Goal: Transaction & Acquisition: Register for event/course

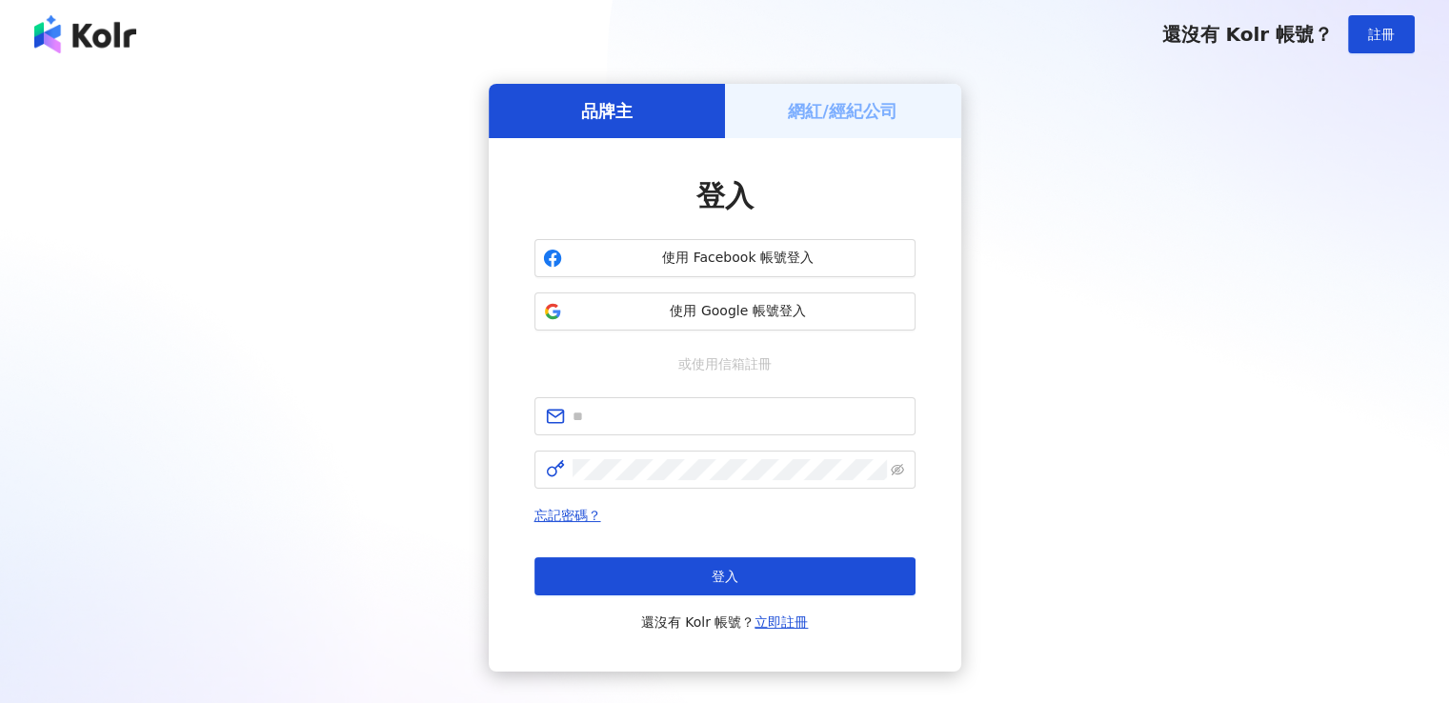
click at [708, 264] on span "使用 Facebook 帳號登入" at bounding box center [738, 258] width 337 height 19
click at [802, 263] on span "使用 Facebook 帳號登入" at bounding box center [738, 258] width 337 height 19
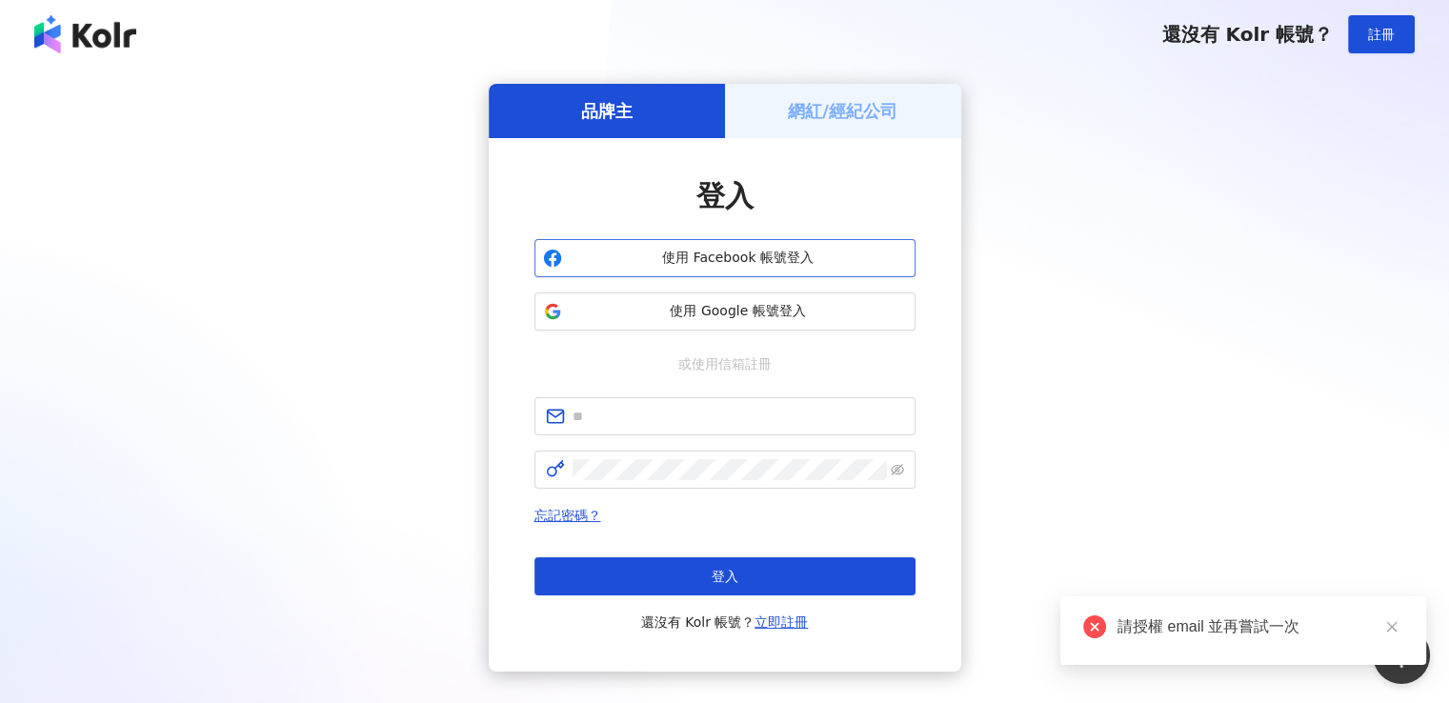
click at [870, 272] on button "使用 Facebook 帳號登入" at bounding box center [725, 258] width 381 height 38
click at [1242, 620] on div "請授權 email 並再嘗試一次" at bounding box center [1261, 627] width 286 height 23
click at [1231, 627] on div "請授權 email 並再嘗試一次" at bounding box center [1261, 627] width 286 height 23
click at [762, 108] on div "網紅/經紀公司" at bounding box center [843, 111] width 236 height 54
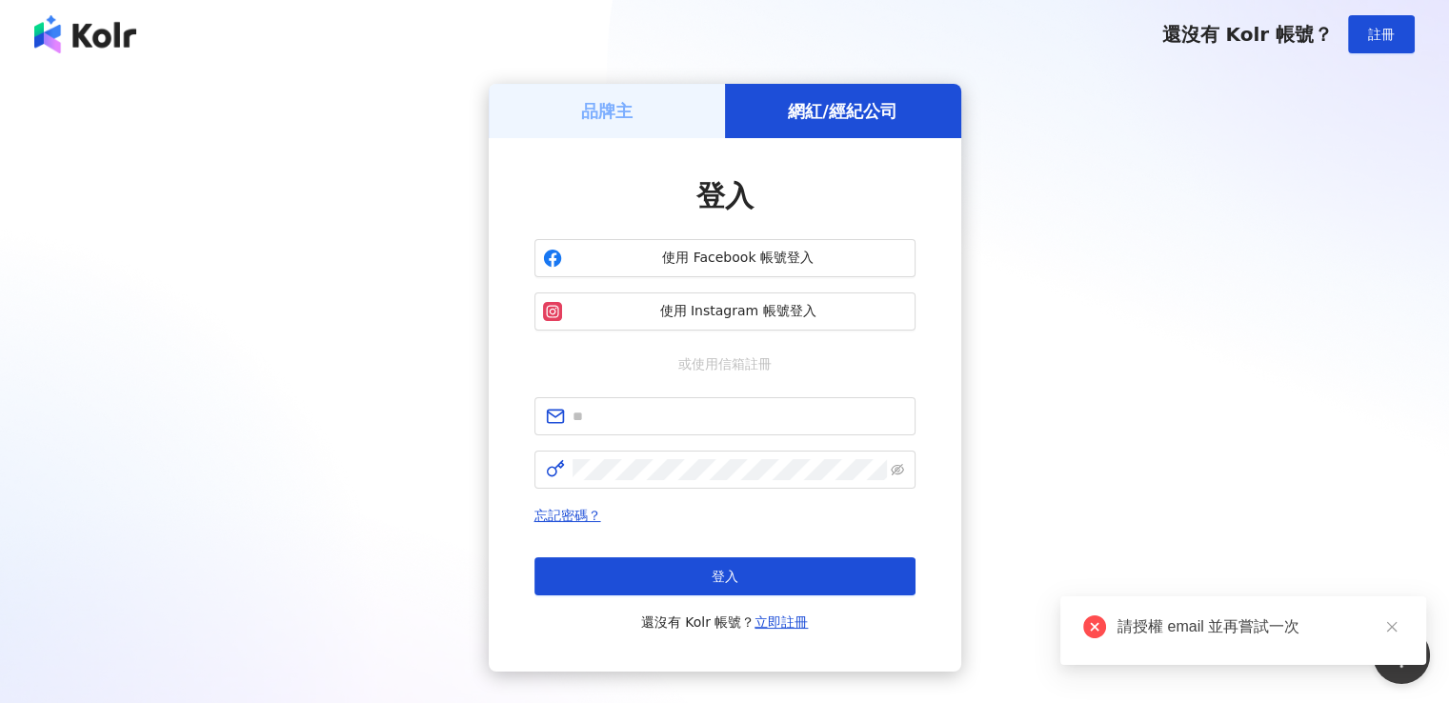
click at [663, 111] on div "品牌主" at bounding box center [607, 111] width 236 height 54
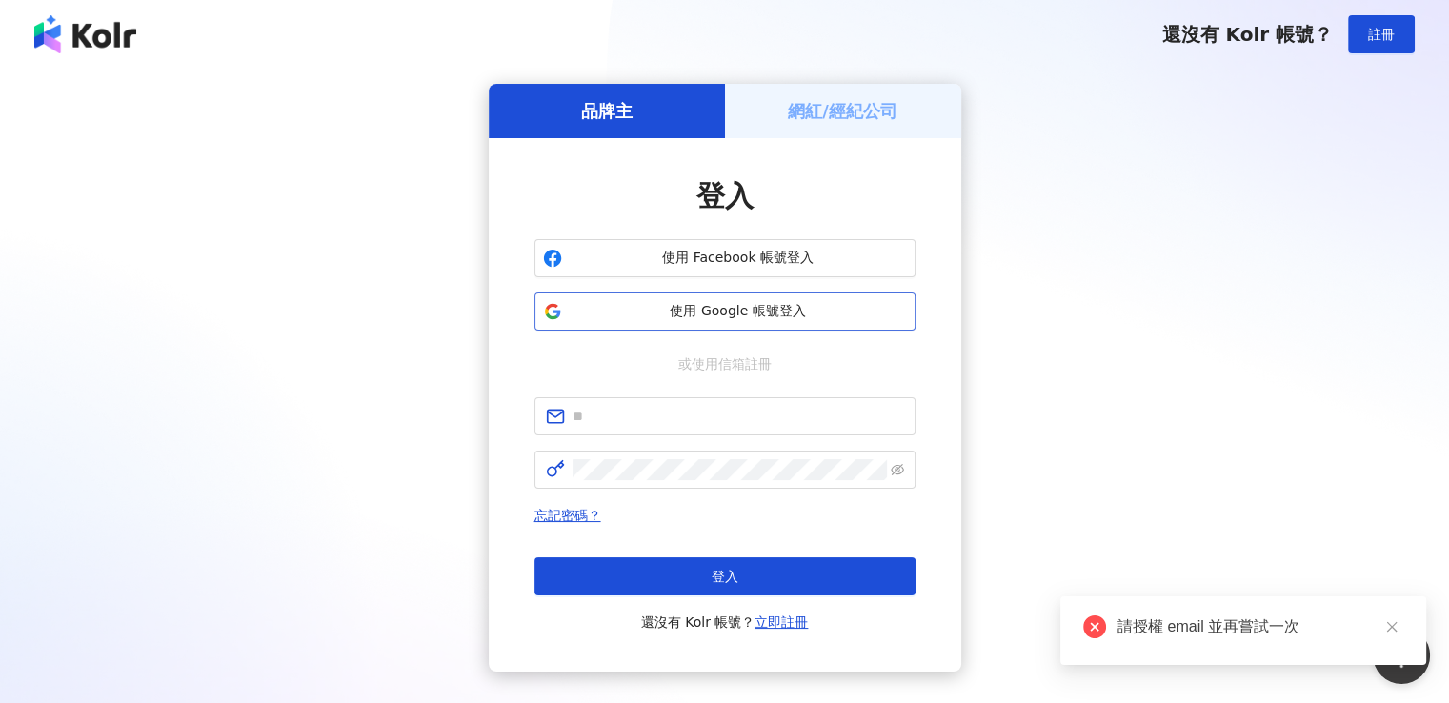
click at [756, 312] on span "使用 Google 帳號登入" at bounding box center [738, 311] width 337 height 19
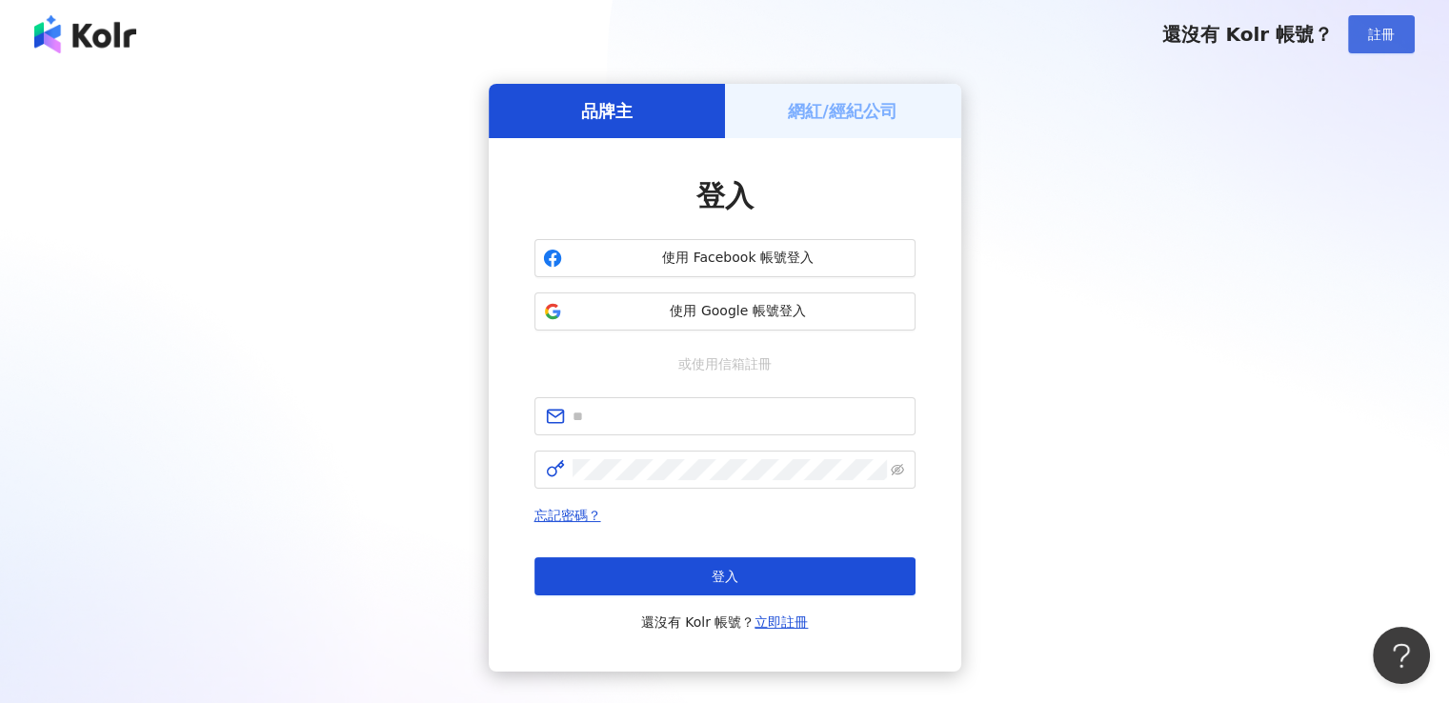
click at [1386, 35] on span "註冊" at bounding box center [1381, 34] width 27 height 15
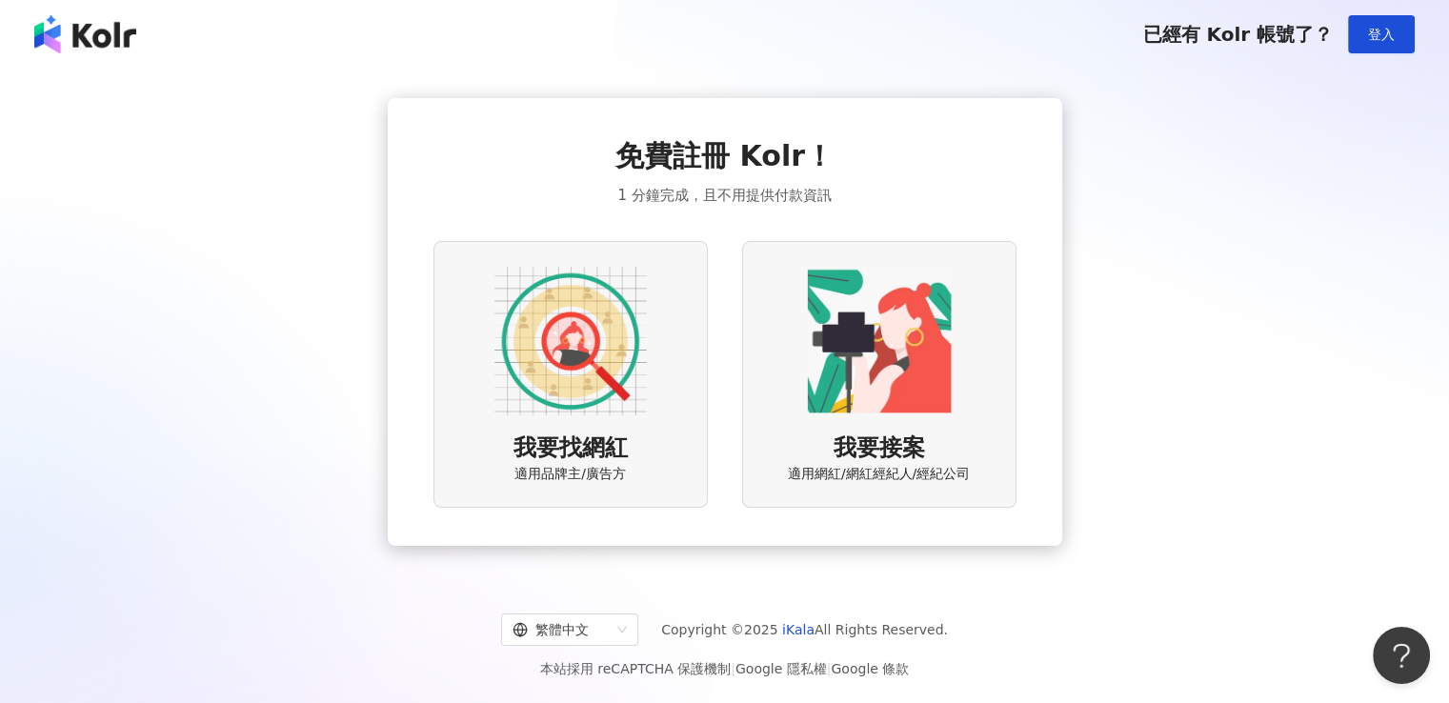
click at [621, 386] on img at bounding box center [570, 341] width 152 height 152
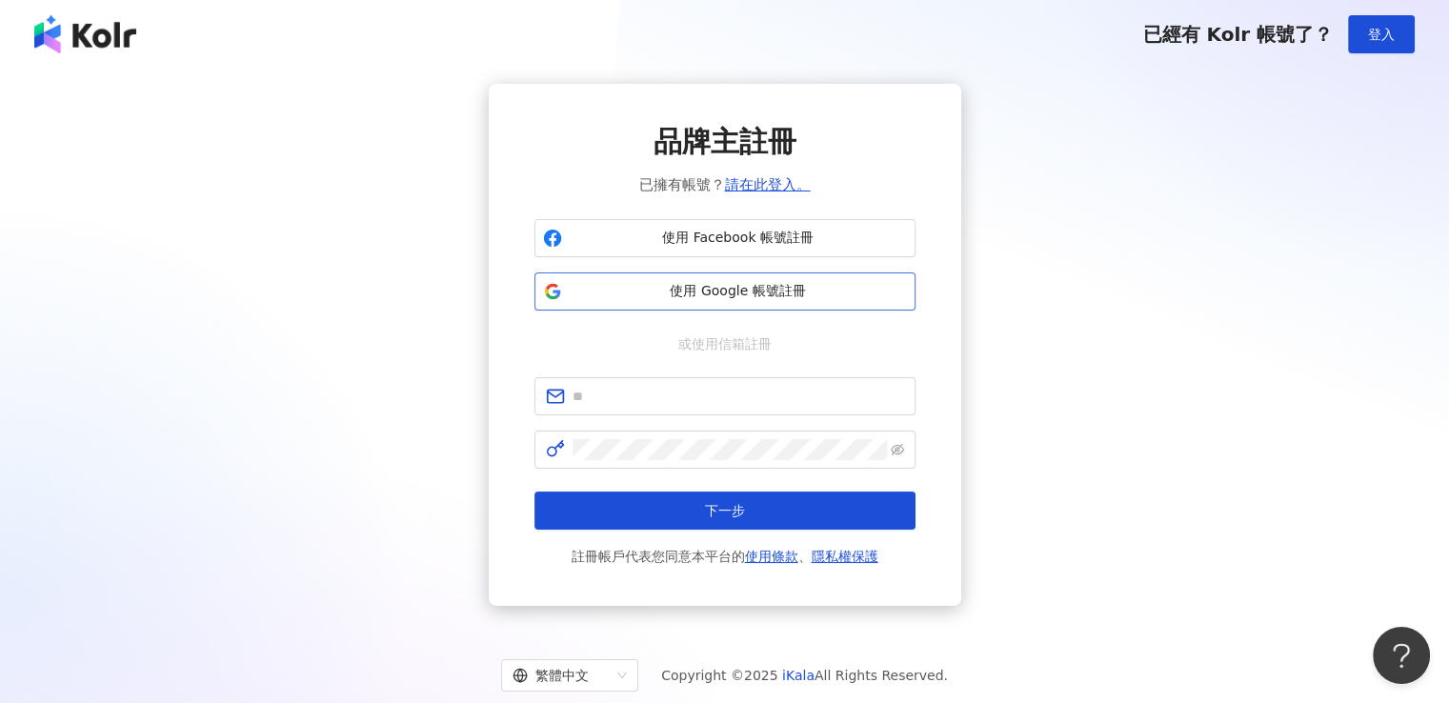
click at [750, 299] on span "使用 Google 帳號註冊" at bounding box center [738, 291] width 337 height 19
click at [596, 243] on span "使用 Facebook 帳號註冊" at bounding box center [738, 238] width 337 height 19
click at [699, 377] on span at bounding box center [725, 396] width 381 height 38
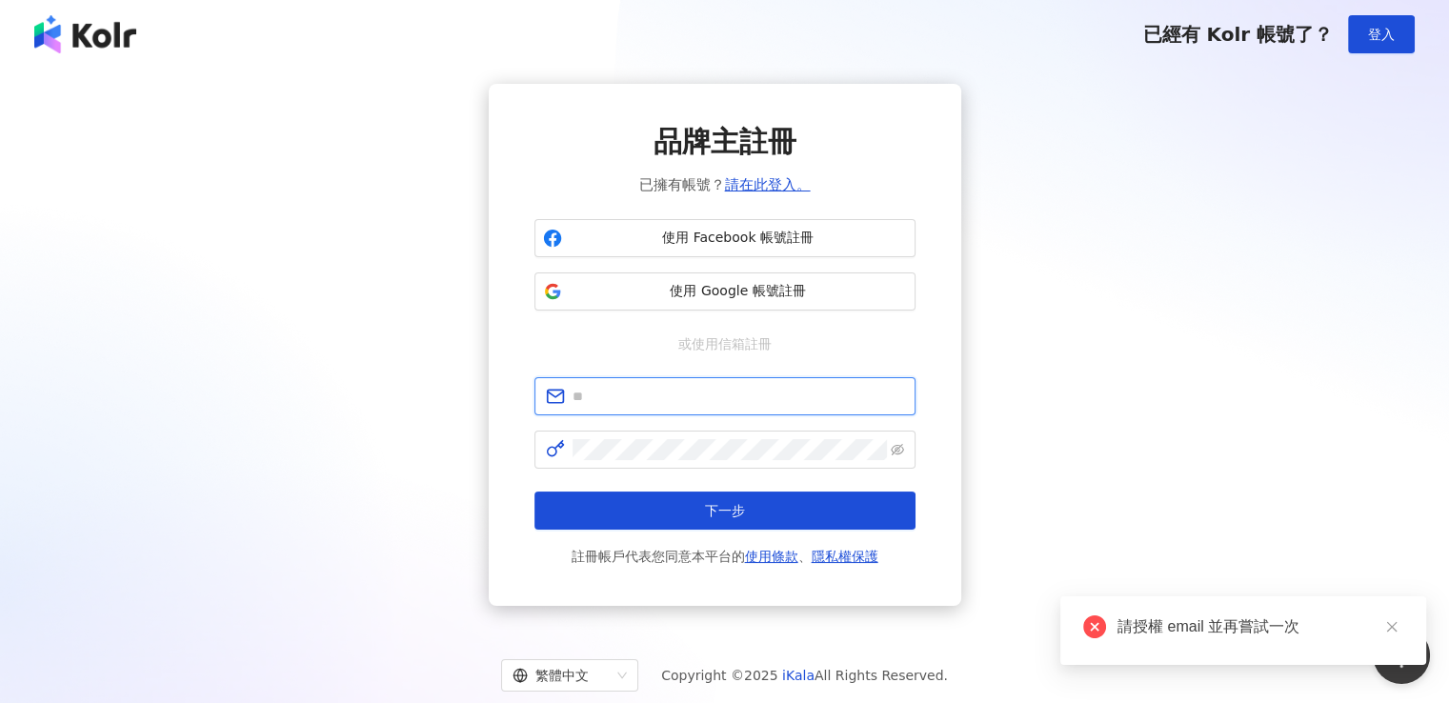
click at [701, 399] on input "text" at bounding box center [739, 396] width 332 height 21
type input "**********"
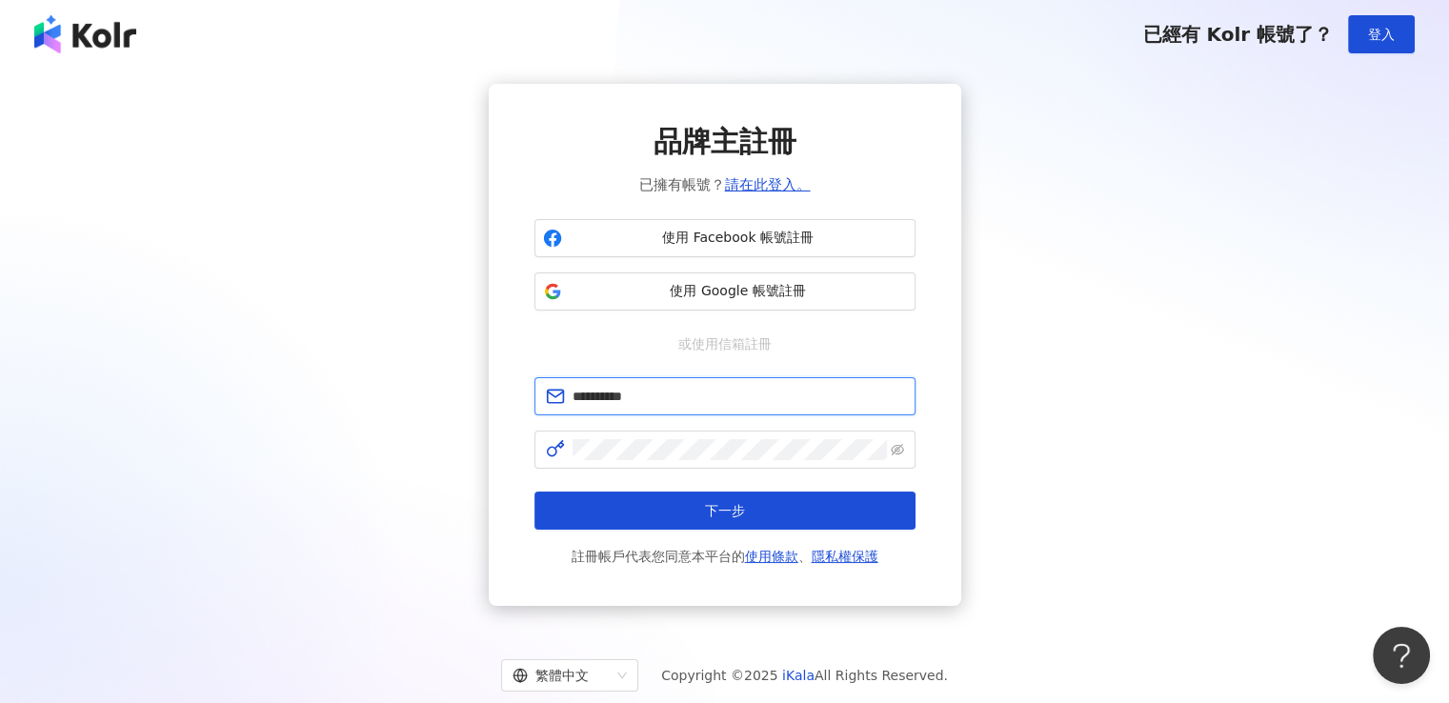
drag, startPoint x: 687, startPoint y: 393, endPoint x: 777, endPoint y: 394, distance: 89.6
click at [777, 394] on input "**********" at bounding box center [739, 396] width 332 height 21
click at [720, 341] on span "或使用信箱註冊" at bounding box center [725, 343] width 120 height 21
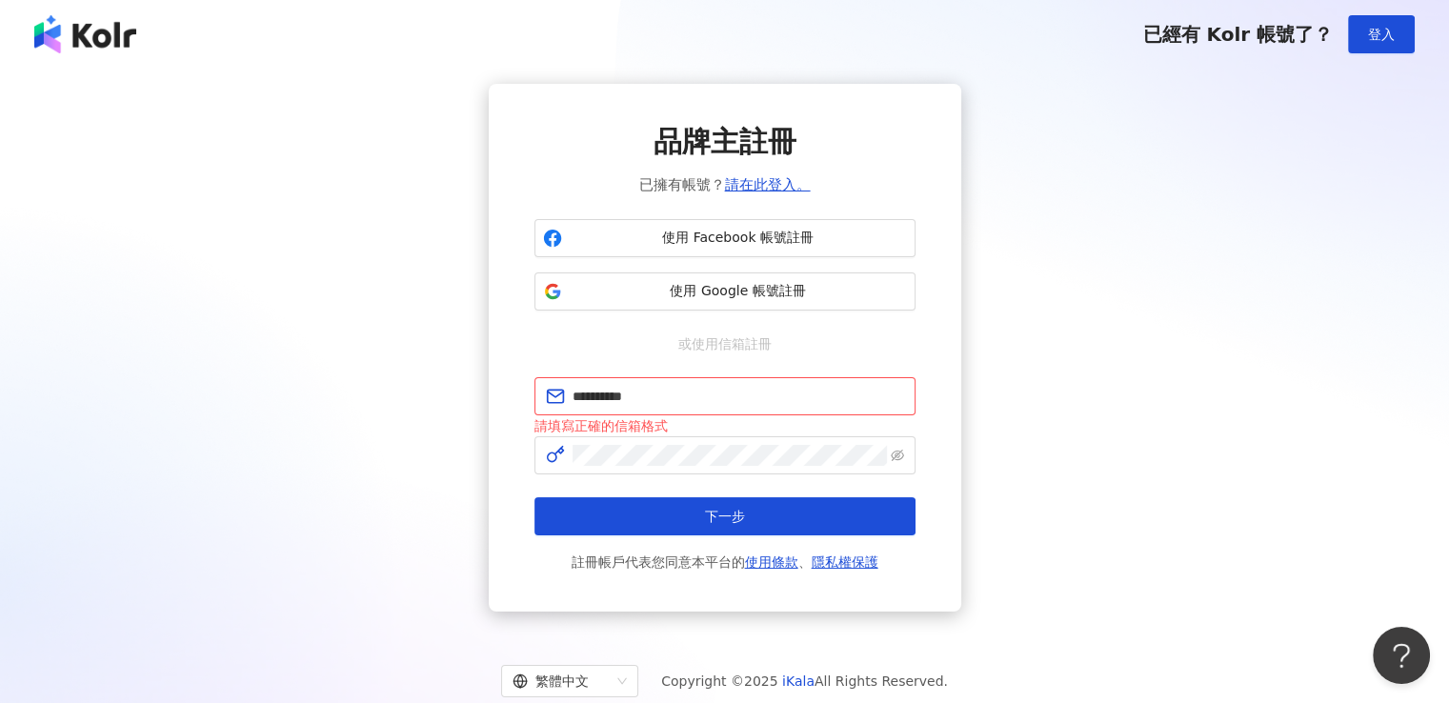
click at [1047, 437] on div "**********" at bounding box center [724, 348] width 1403 height 528
click at [695, 287] on span "使用 Google 帳號註冊" at bounding box center [738, 291] width 337 height 19
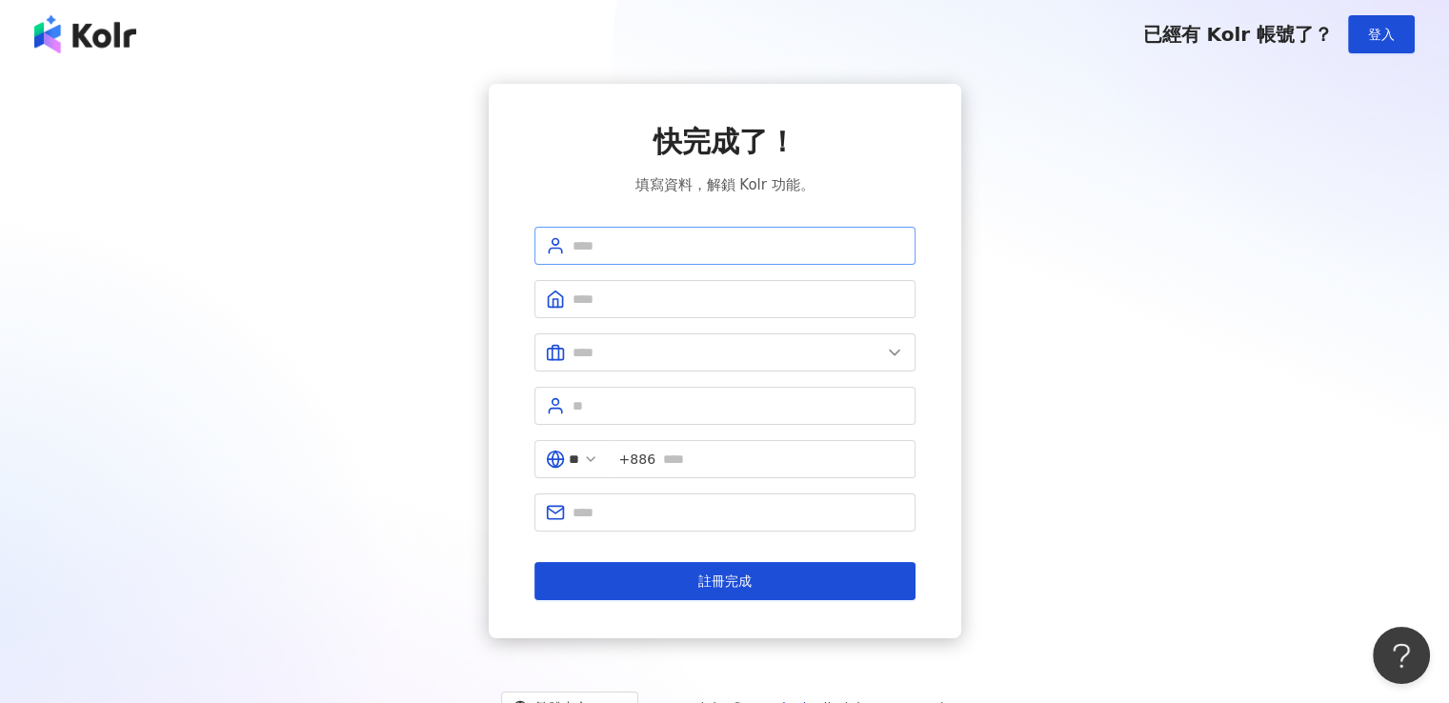
click at [633, 230] on span at bounding box center [725, 246] width 381 height 38
type input "*"
type input "**"
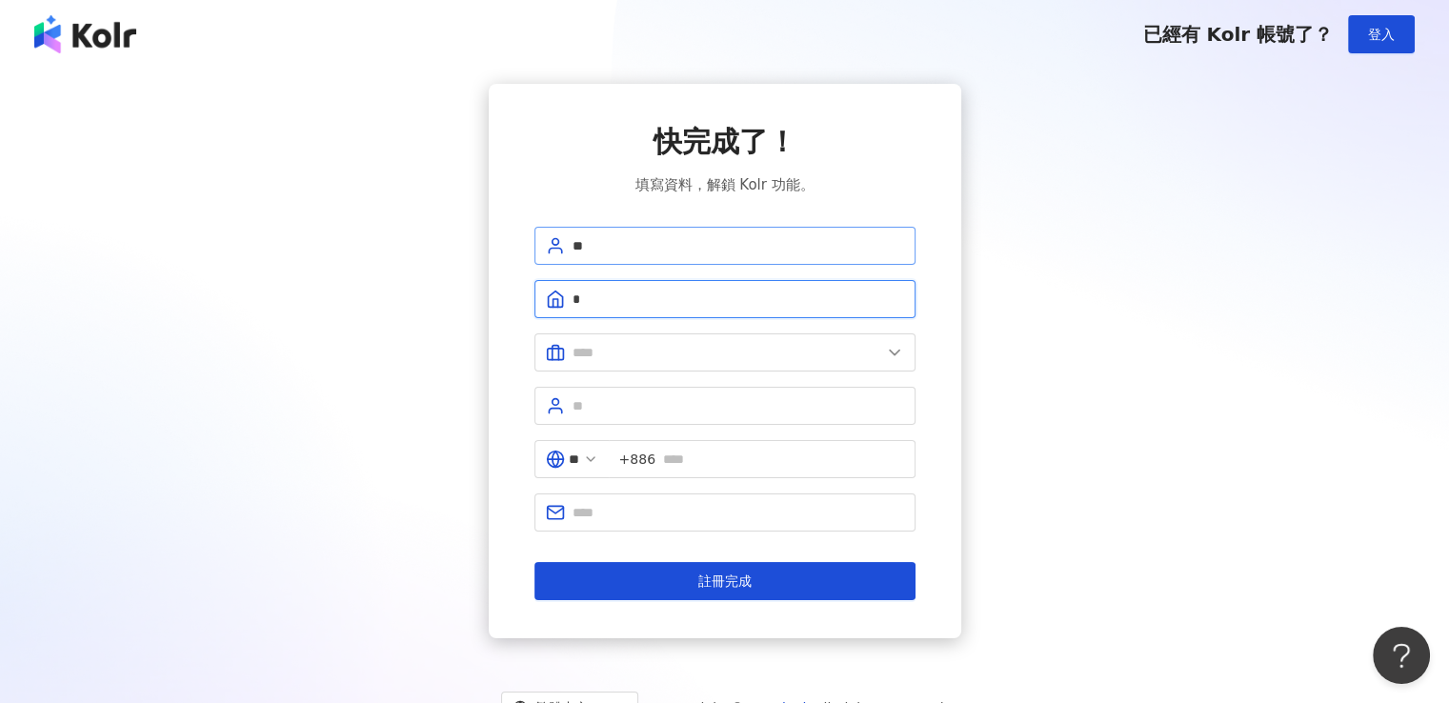
type input "*"
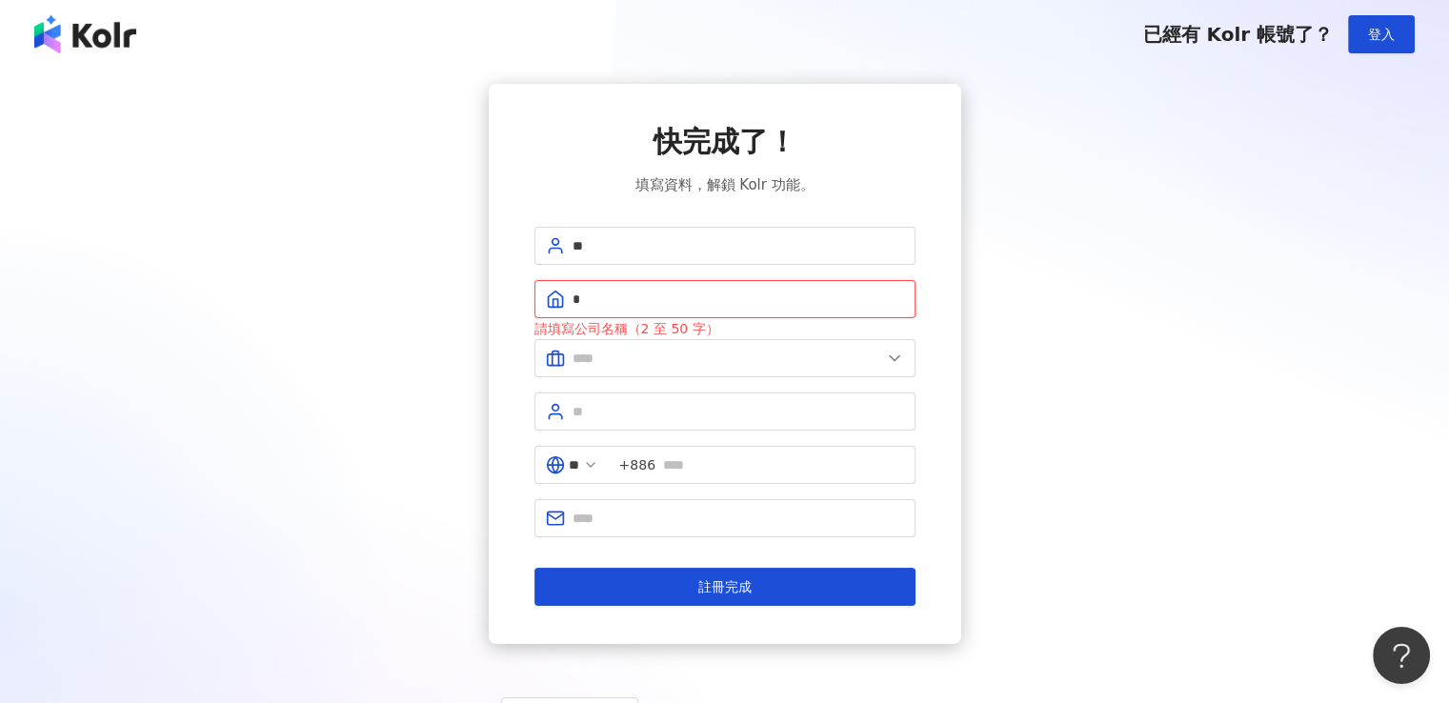
drag, startPoint x: 651, startPoint y: 306, endPoint x: 483, endPoint y: 313, distance: 167.9
click at [483, 313] on div "快完成了！ 填寫資料，解鎖 Kolr 功能。 ** * 請填寫公司名稱（2 至 50 字） ** +886 註冊完成" at bounding box center [724, 364] width 1403 height 560
click at [647, 512] on input "text" at bounding box center [739, 518] width 332 height 21
click at [718, 454] on input "text" at bounding box center [783, 464] width 241 height 21
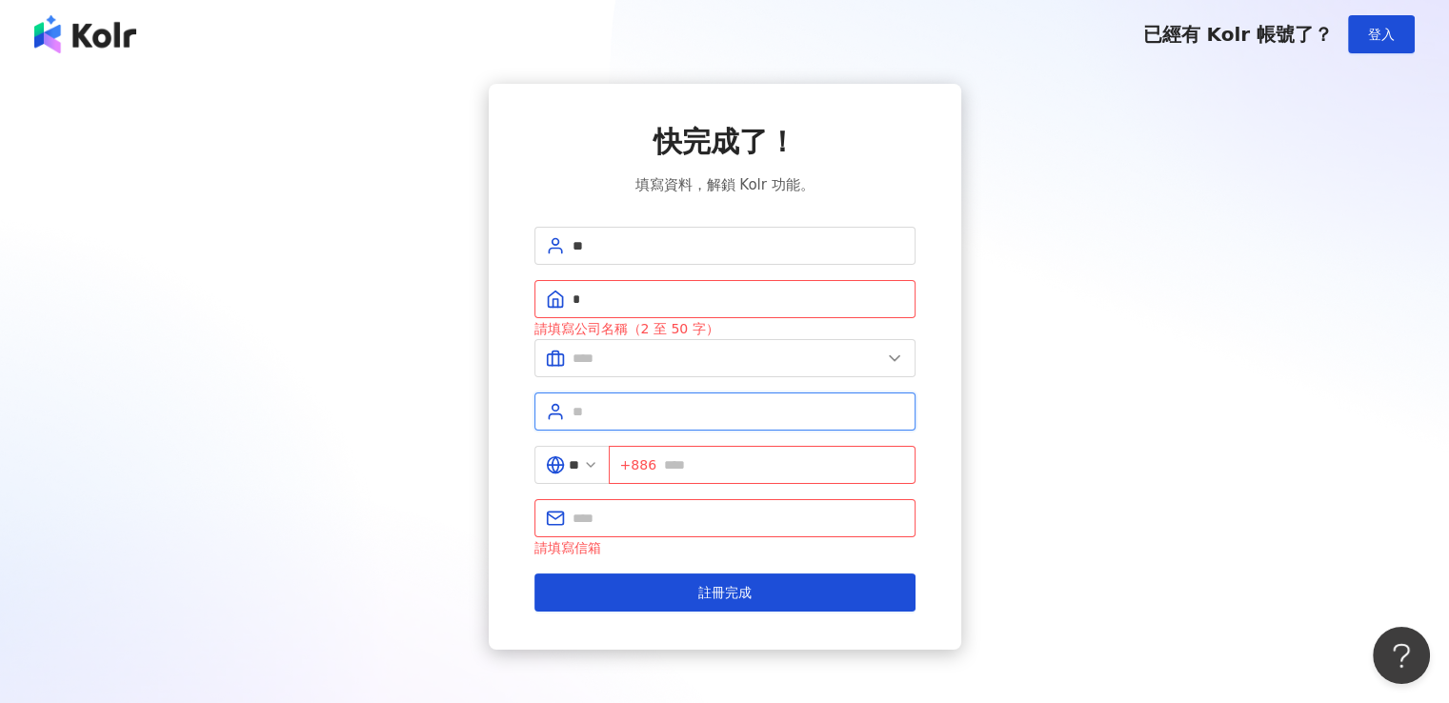
click at [637, 420] on input "text" at bounding box center [739, 411] width 332 height 21
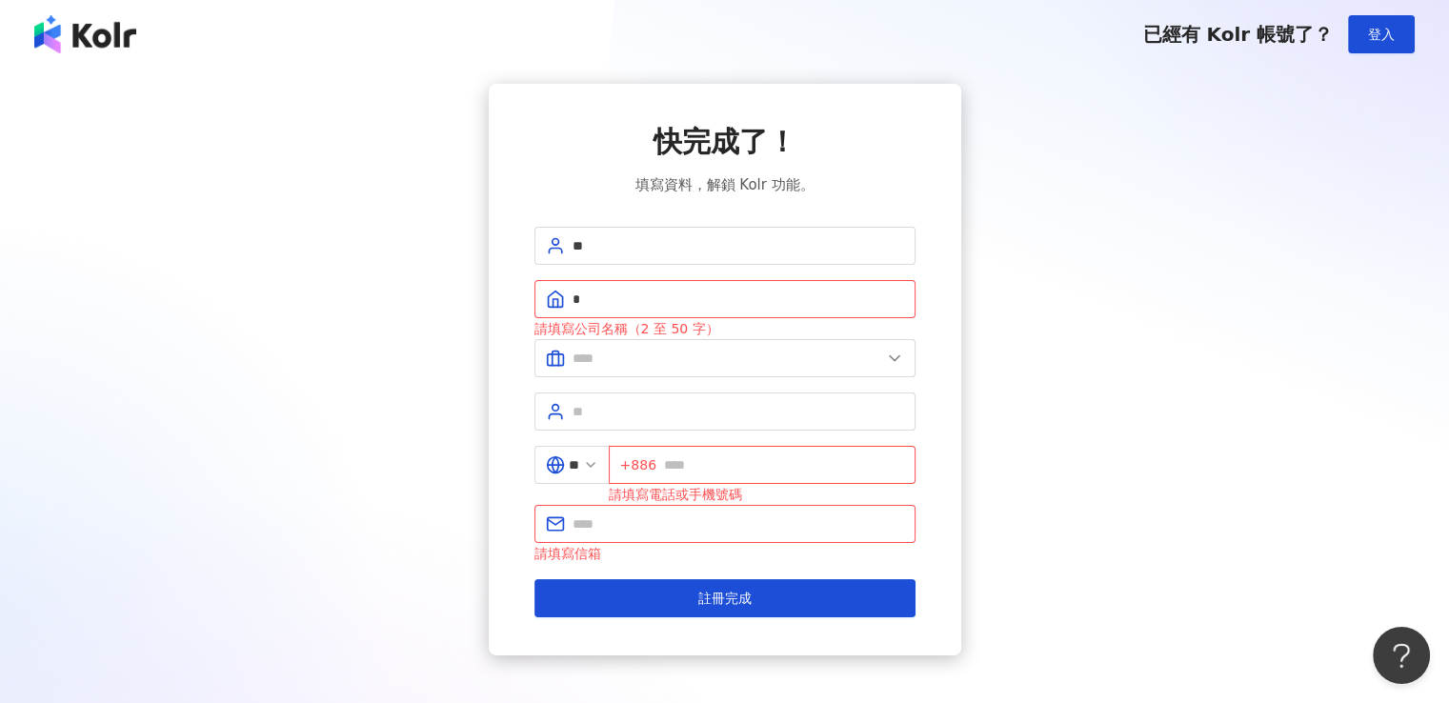
click at [166, 87] on div "快完成了！ 填寫資料，解鎖 Kolr 功能。 ** * 請填寫公司名稱（2 至 50 字） ** +886 請填寫電話或手機號碼 請填寫信箱 註冊完成" at bounding box center [724, 370] width 1403 height 572
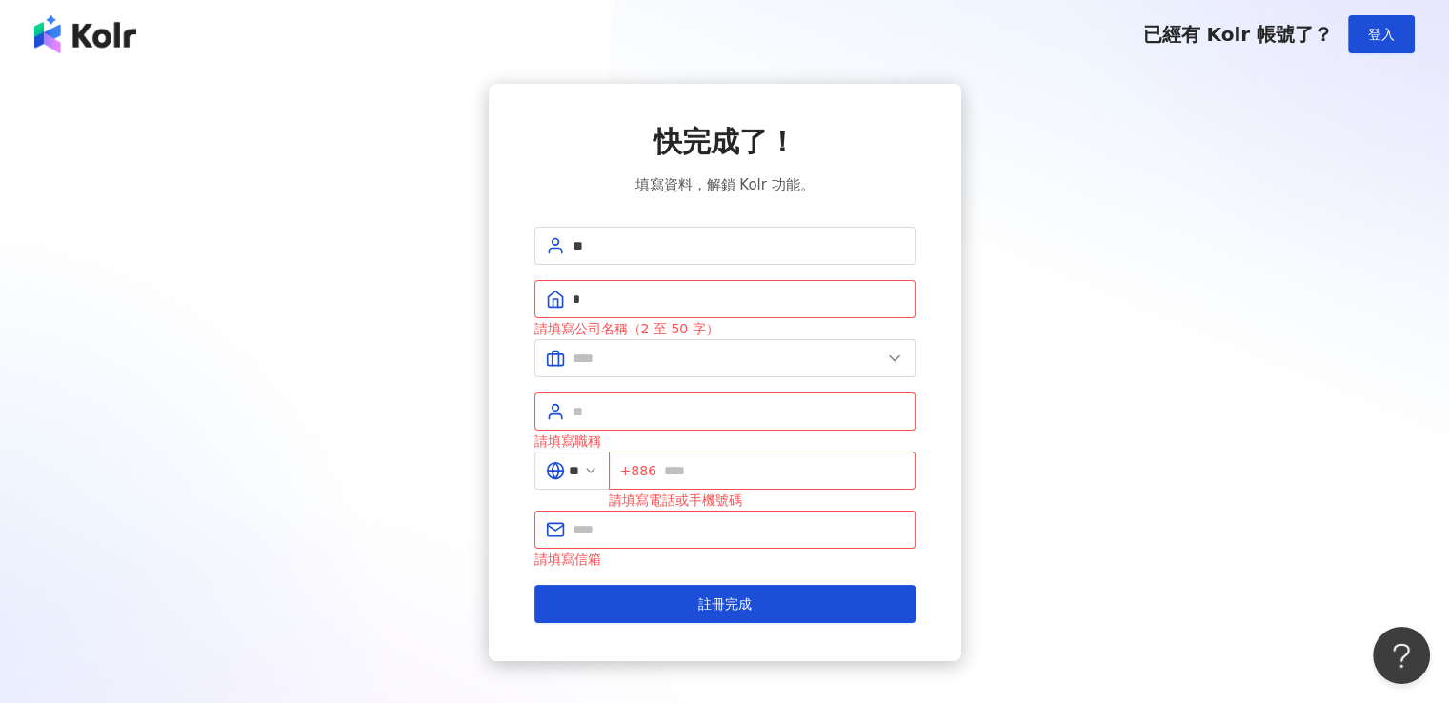
click at [87, 34] on img at bounding box center [85, 34] width 102 height 38
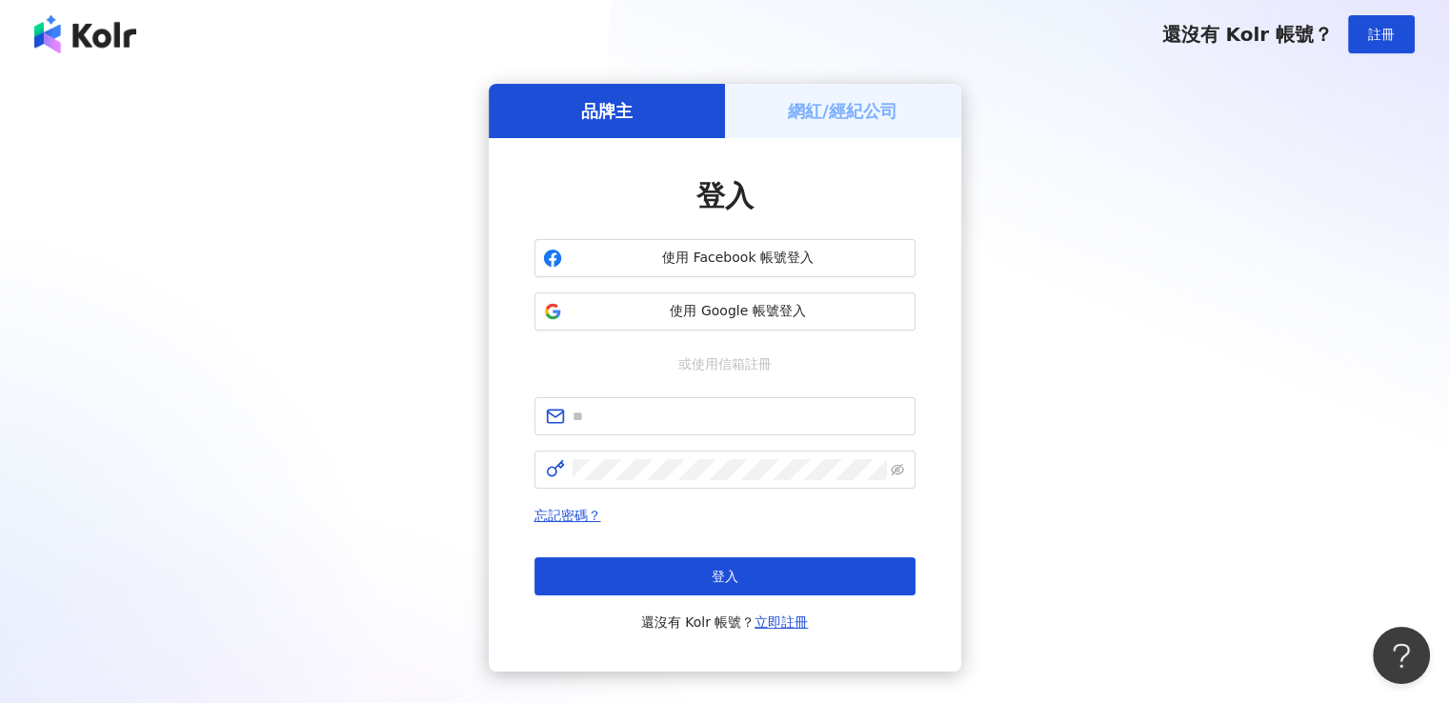
click at [786, 108] on div "網紅/經紀公司" at bounding box center [843, 111] width 236 height 54
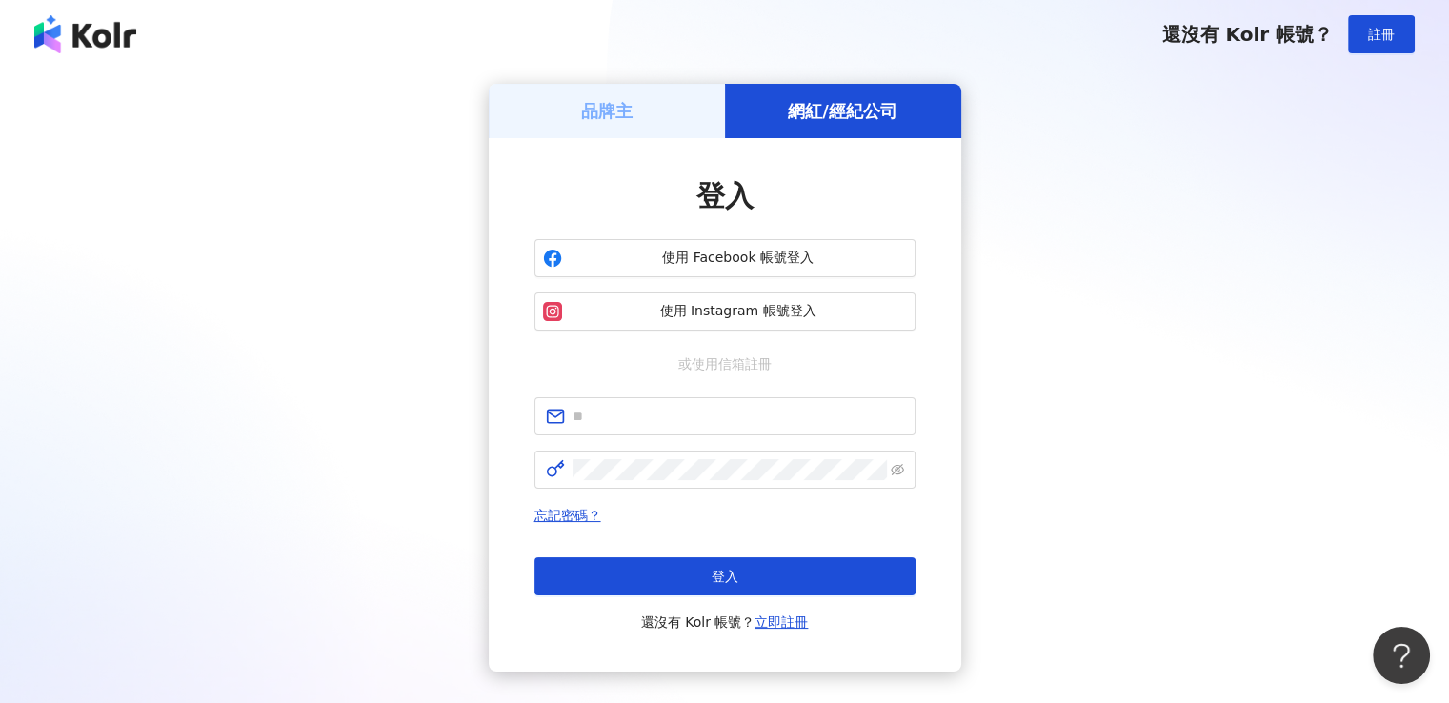
click at [547, 115] on div "品牌主" at bounding box center [607, 111] width 236 height 54
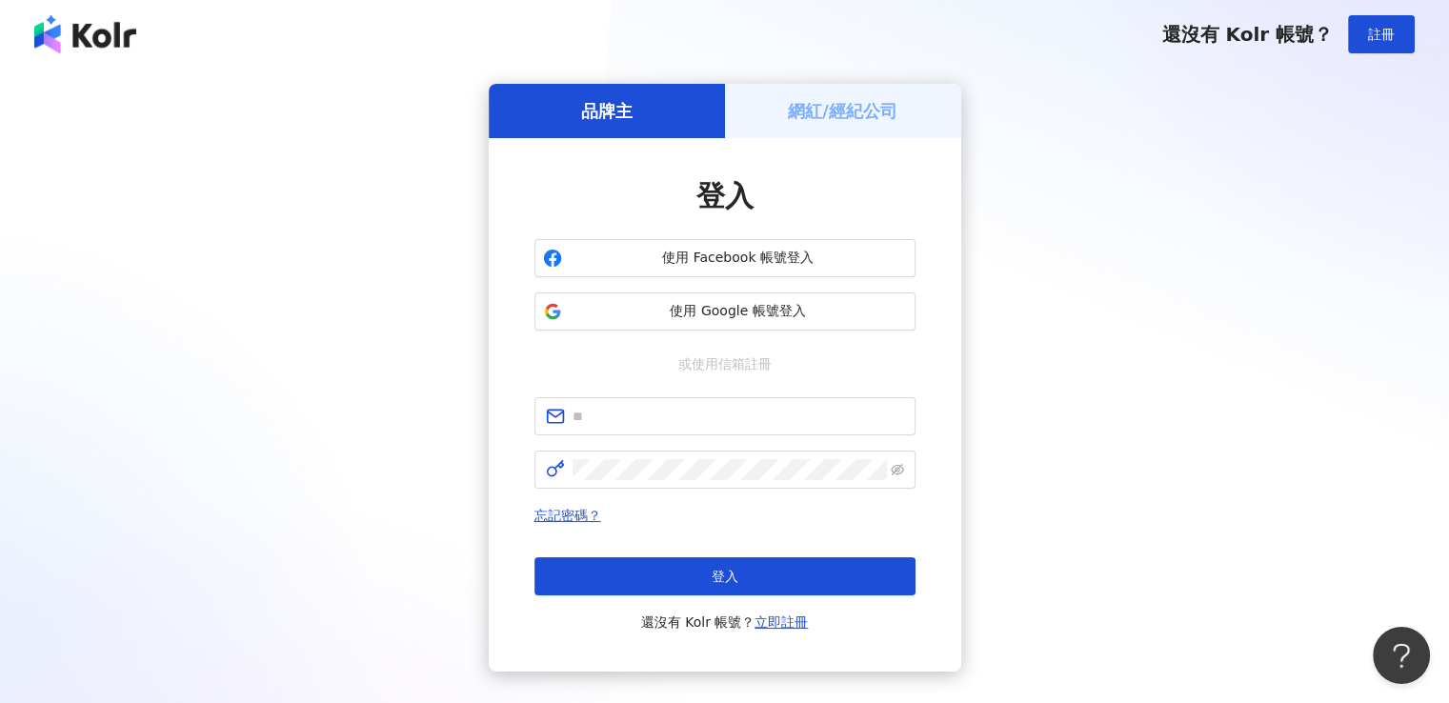
click at [789, 104] on h5 "網紅/經紀公司" at bounding box center [843, 111] width 110 height 24
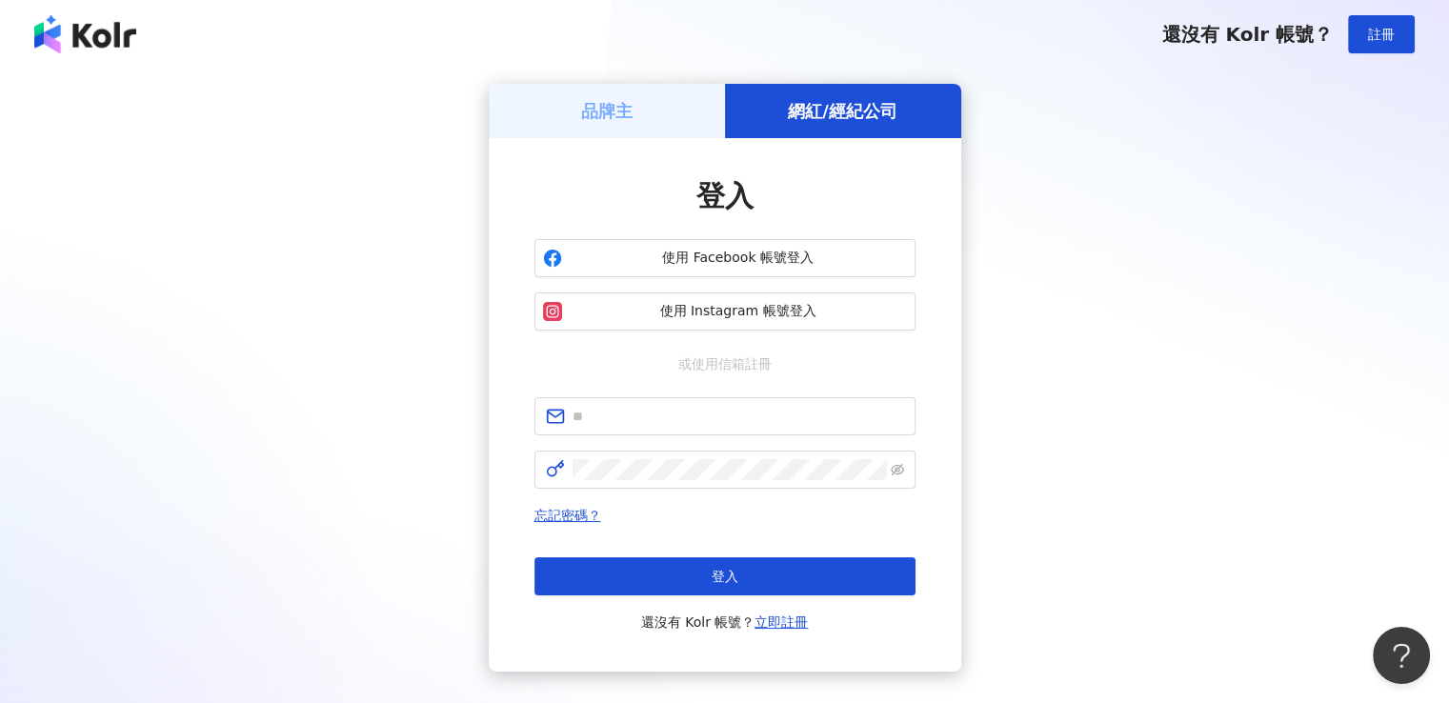
click at [23, 32] on div "還沒有 Kolr 帳號？ 註冊" at bounding box center [724, 34] width 1449 height 69
click at [73, 24] on img at bounding box center [85, 34] width 102 height 38
